Goal: Task Accomplishment & Management: Use online tool/utility

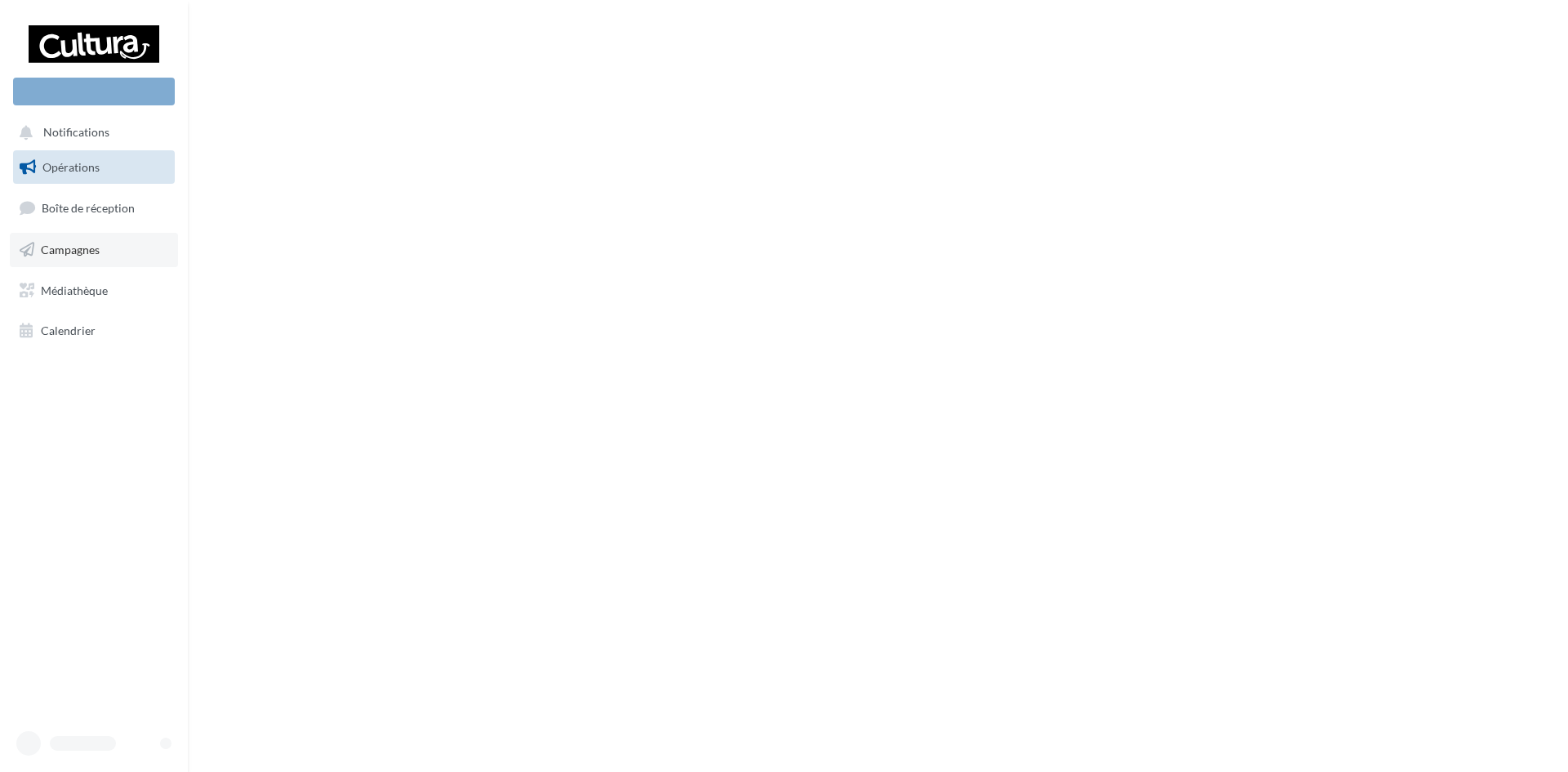
click at [85, 247] on span "Campagnes" at bounding box center [71, 249] width 59 height 13
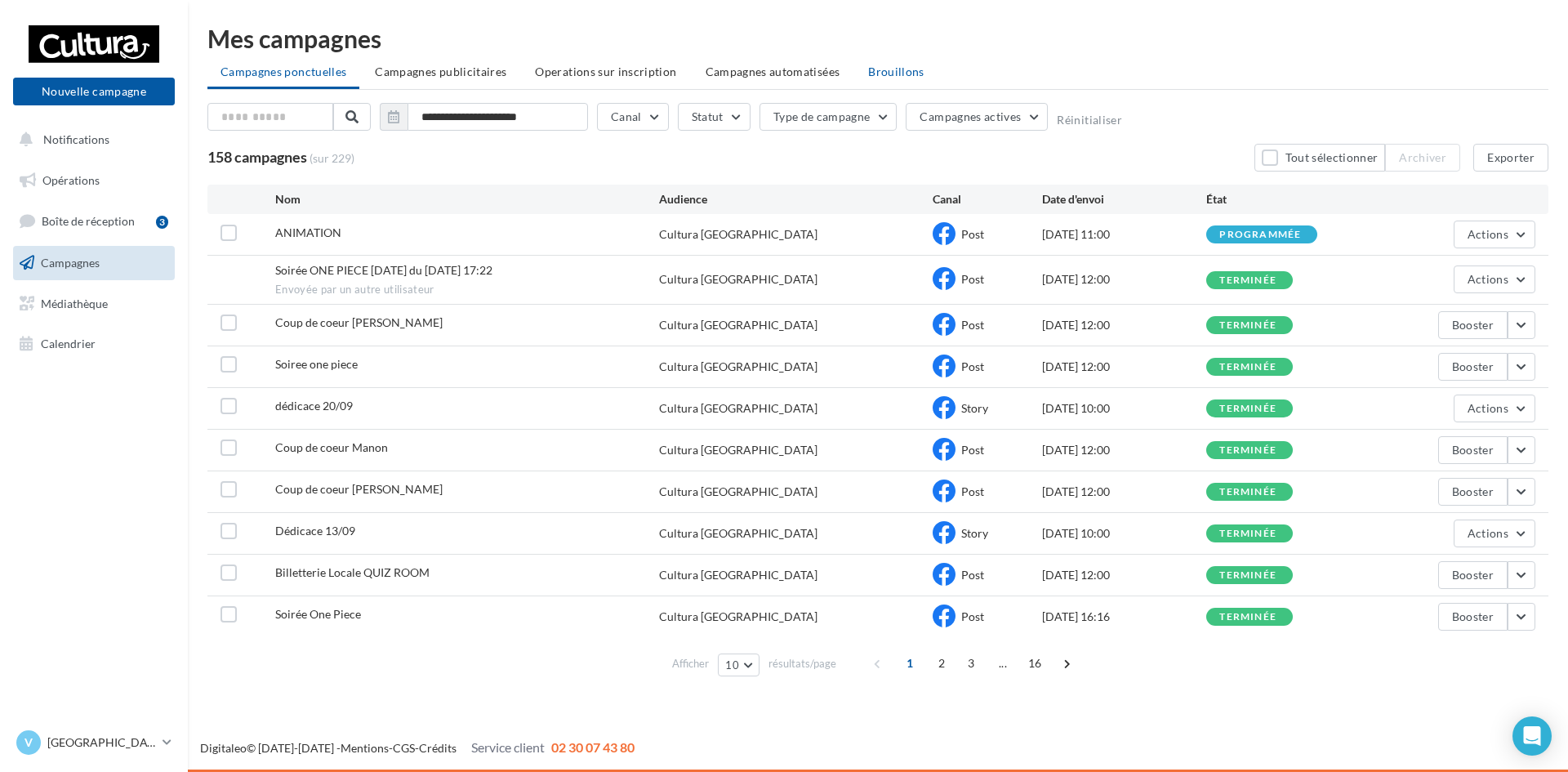
click at [906, 74] on span "Brouillons" at bounding box center [896, 71] width 57 height 13
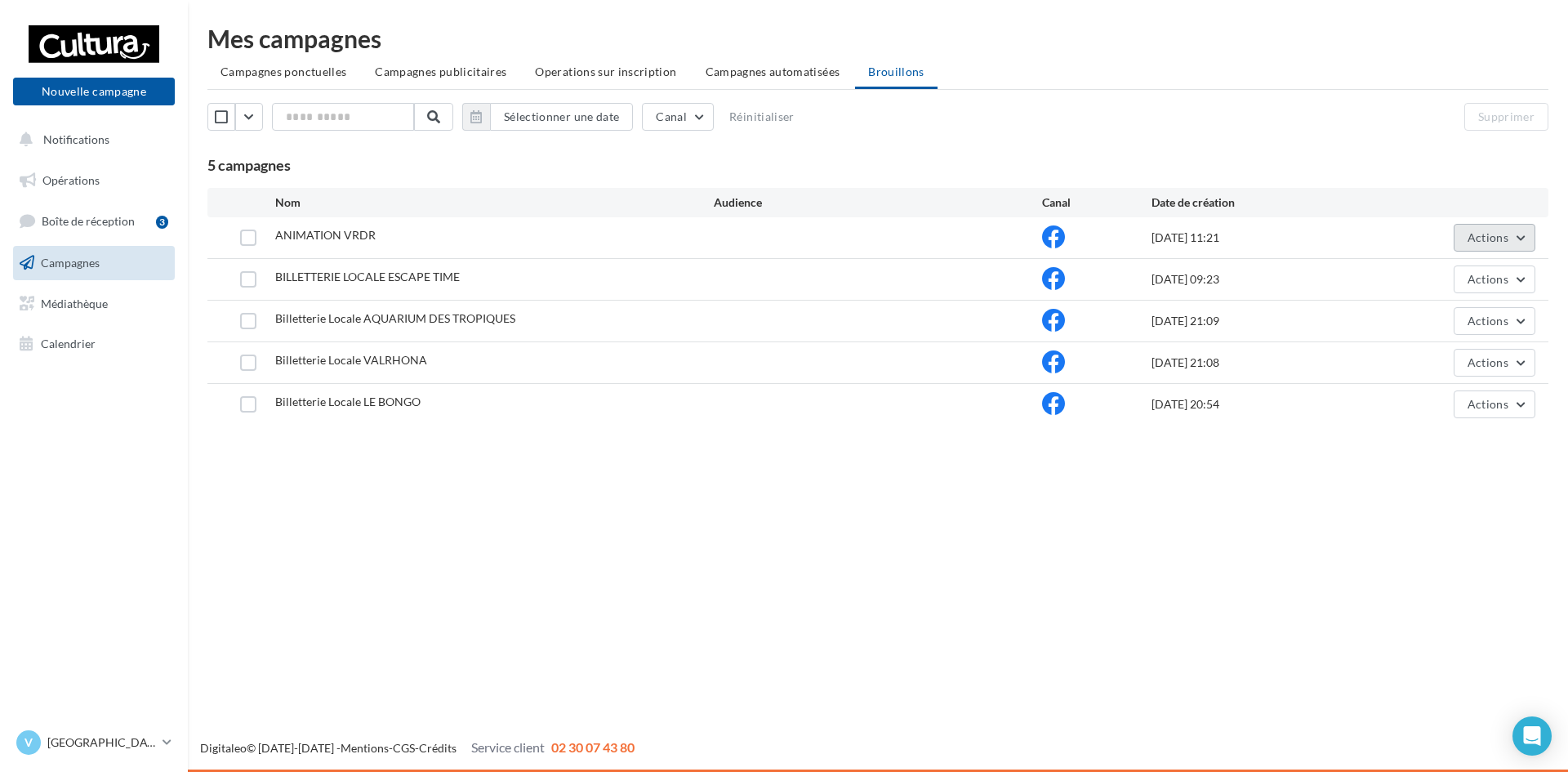
click at [1483, 227] on button "Actions" at bounding box center [1494, 237] width 82 height 28
click at [1459, 281] on button "Editer" at bounding box center [1454, 276] width 163 height 42
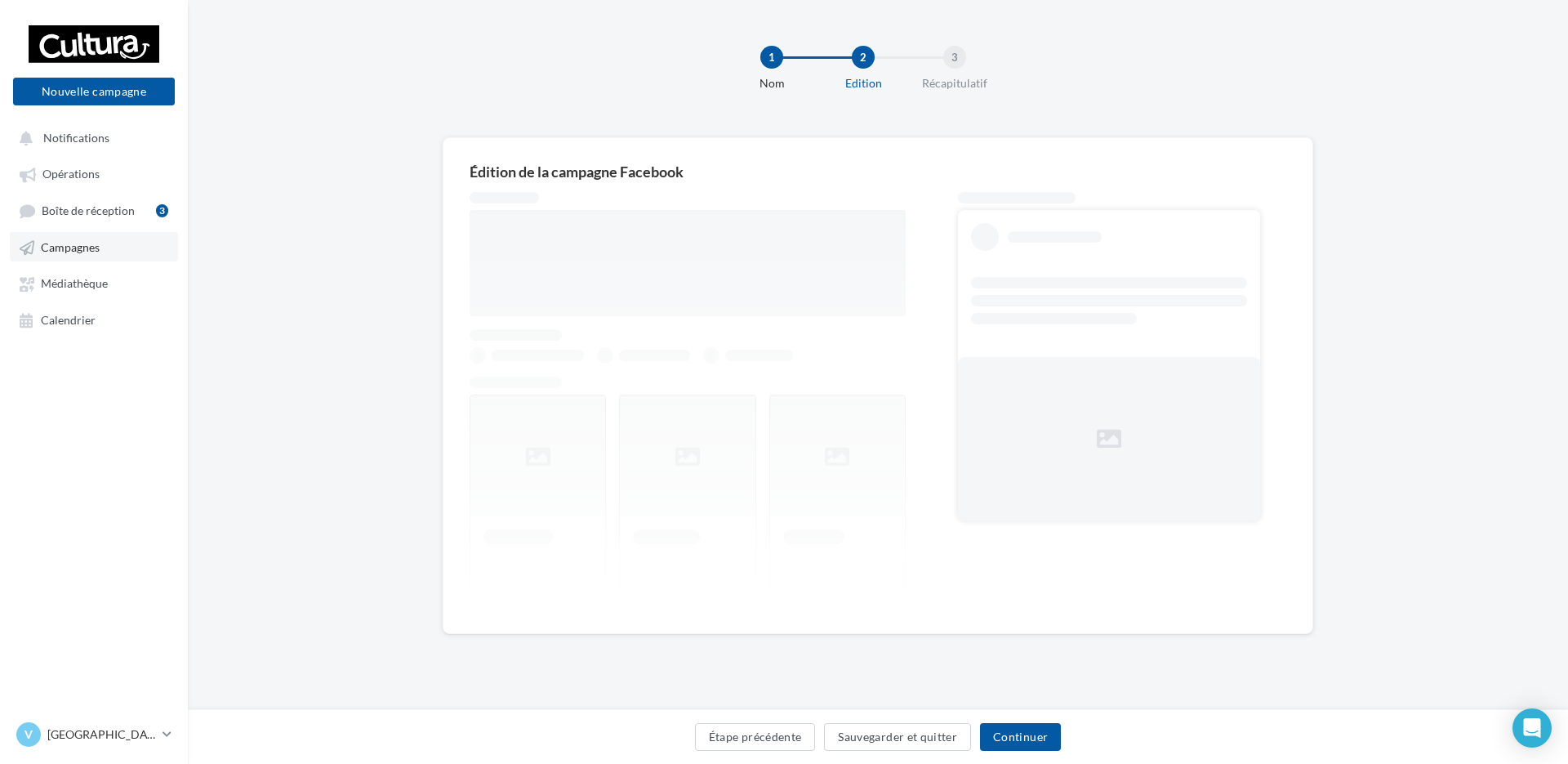
click at [97, 236] on link "Campagnes" at bounding box center [93, 246] width 168 height 30
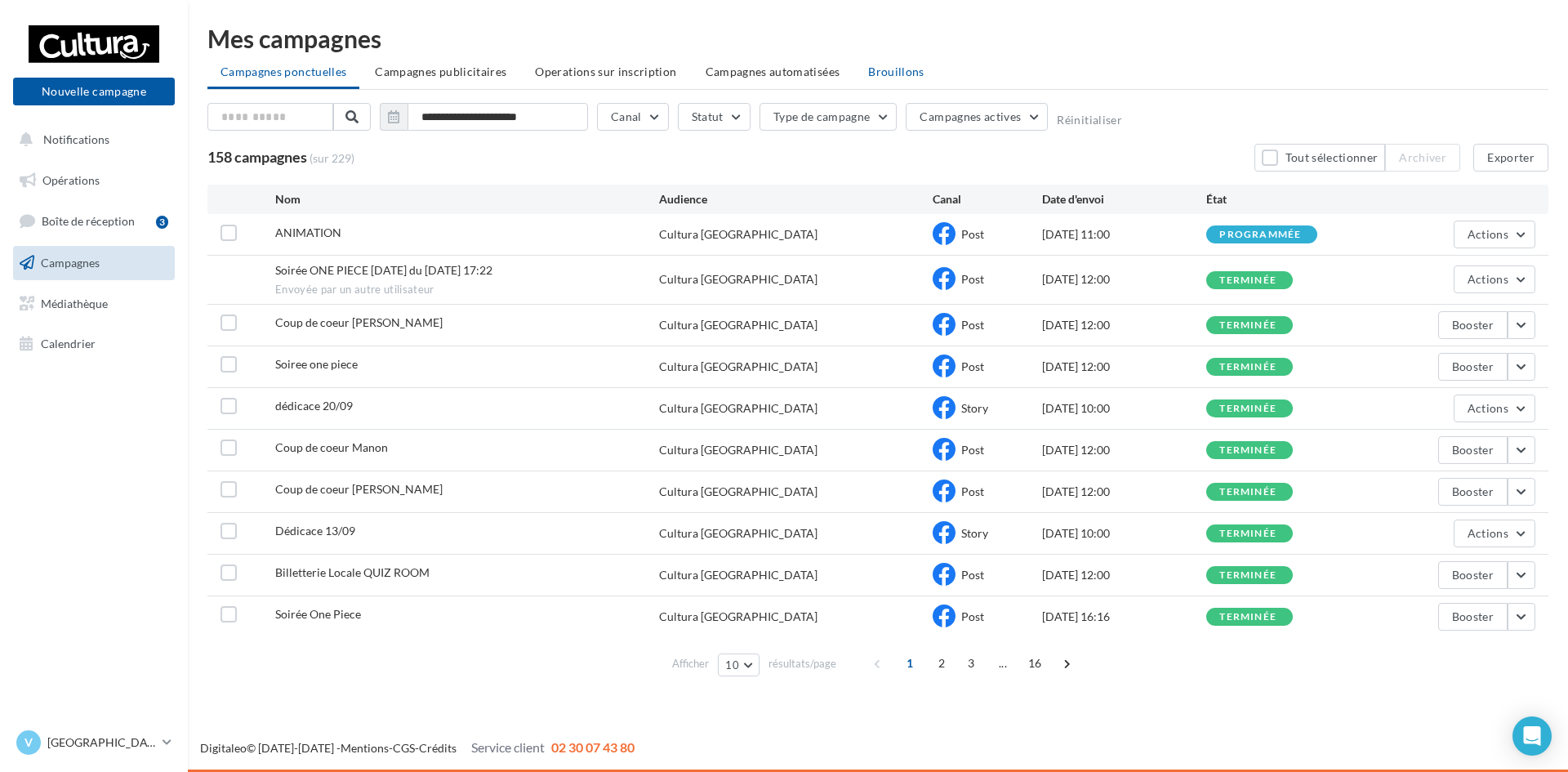
click at [903, 79] on li "Brouillons" at bounding box center [897, 72] width 83 height 30
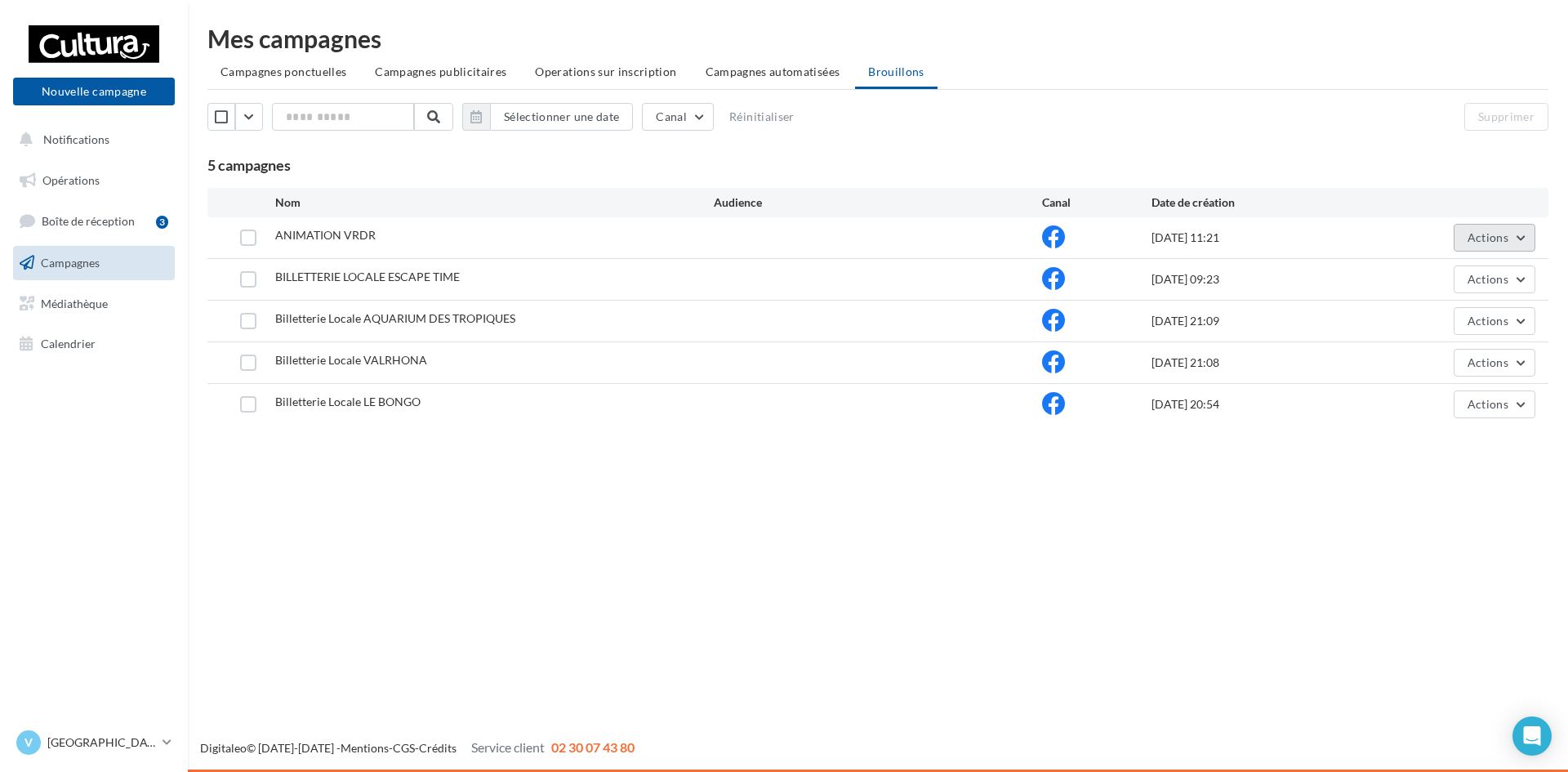
click at [1505, 229] on button "Actions" at bounding box center [1494, 237] width 82 height 28
click at [1411, 289] on button "Editer" at bounding box center [1454, 276] width 163 height 42
